Goal: Information Seeking & Learning: Find specific page/section

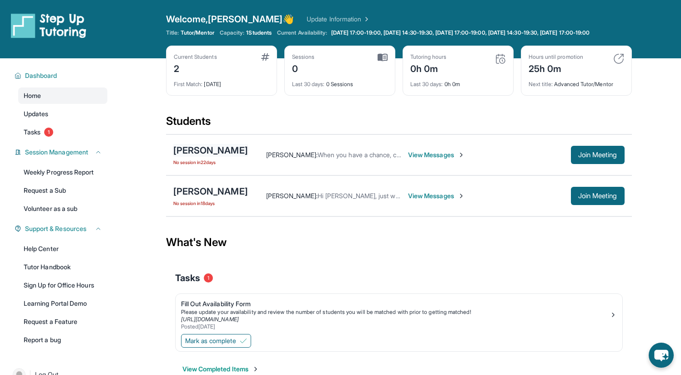
click at [208, 153] on div "[PERSON_NAME]" at bounding box center [210, 150] width 75 height 13
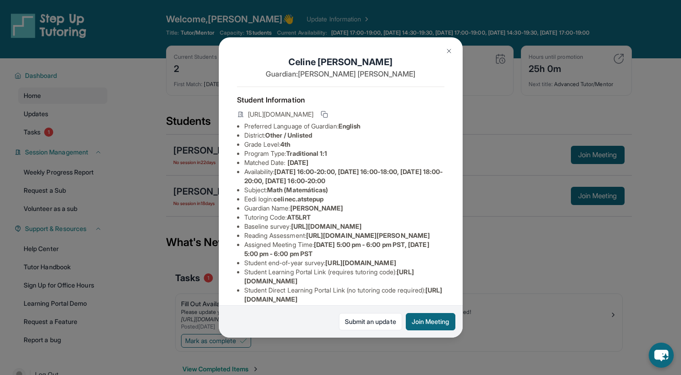
scroll to position [115, 0]
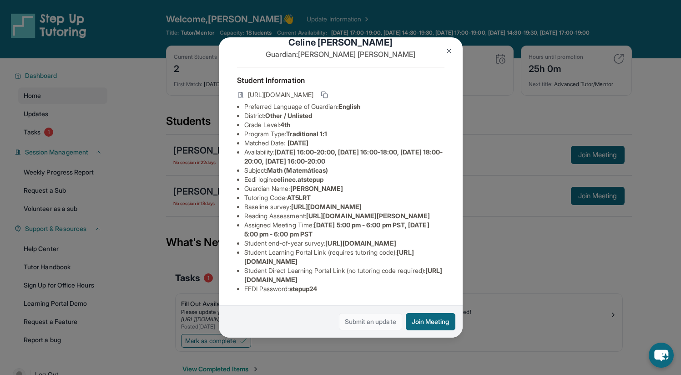
click at [366, 319] on link "Submit an update" at bounding box center [370, 321] width 63 height 17
click at [449, 51] on img at bounding box center [449, 50] width 7 height 7
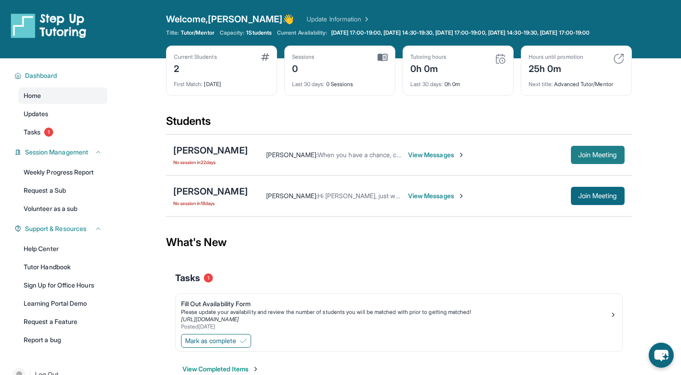
click at [582, 157] on span "Join Meeting" at bounding box center [597, 154] width 39 height 5
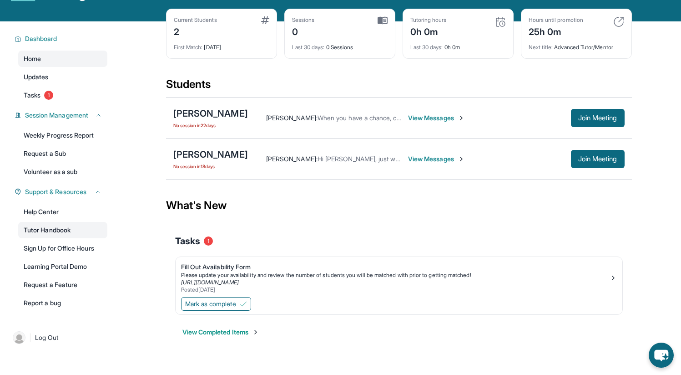
scroll to position [0, 0]
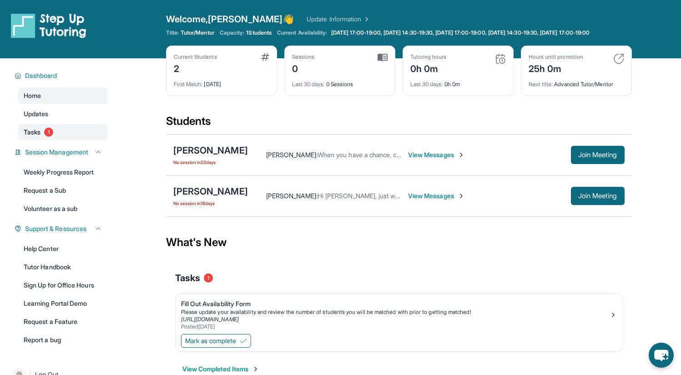
click at [49, 137] on span "1" at bounding box center [48, 131] width 9 height 9
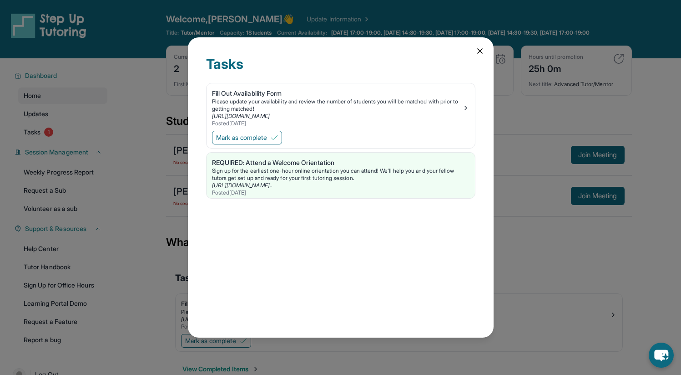
click at [480, 47] on icon at bounding box center [480, 50] width 9 height 9
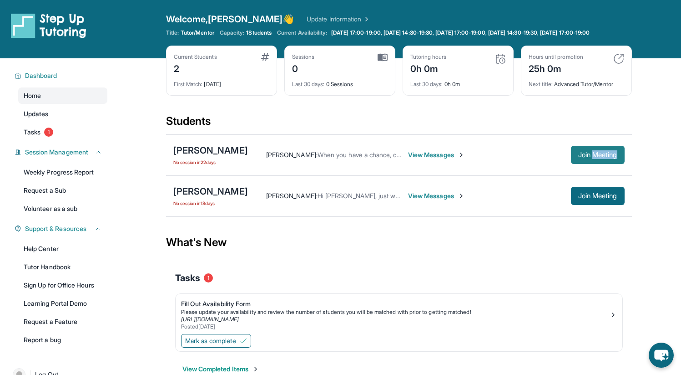
click at [610, 157] on span "Join Meeting" at bounding box center [597, 154] width 39 height 5
click at [202, 155] on div "[PERSON_NAME]" at bounding box center [210, 150] width 75 height 13
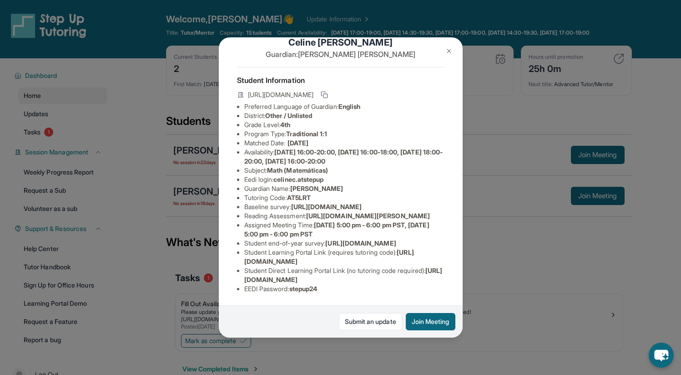
scroll to position [115, 0]
drag, startPoint x: 407, startPoint y: 254, endPoint x: 234, endPoint y: 245, distance: 173.2
click at [234, 245] on div "[PERSON_NAME] Guardian: [PERSON_NAME] Student Information [URL][DOMAIN_NAME] Pr…" at bounding box center [341, 186] width 244 height 299
click at [316, 255] on span "[URL][DOMAIN_NAME]" at bounding box center [329, 256] width 170 height 17
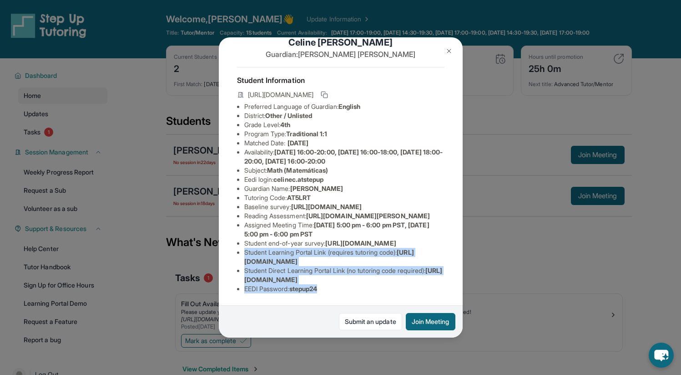
drag, startPoint x: 329, startPoint y: 284, endPoint x: 242, endPoint y: 246, distance: 94.6
click at [242, 246] on ul "Preferred Language of Guardian: English District: Other / Unlisted Grade Level:…" at bounding box center [341, 197] width 208 height 191
copy ul "Student Learning Portal Link (requires tutoring code) : [URL][DOMAIN_NAME] Stud…"
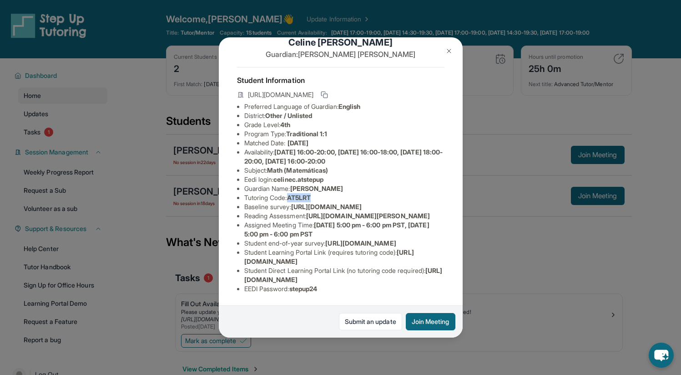
drag, startPoint x: 319, startPoint y: 203, endPoint x: 292, endPoint y: 203, distance: 26.4
click at [292, 202] on li "Tutoring Code : AT5LRT" at bounding box center [344, 197] width 200 height 9
copy span "AT5LRT"
